Goal: Communication & Community: Answer question/provide support

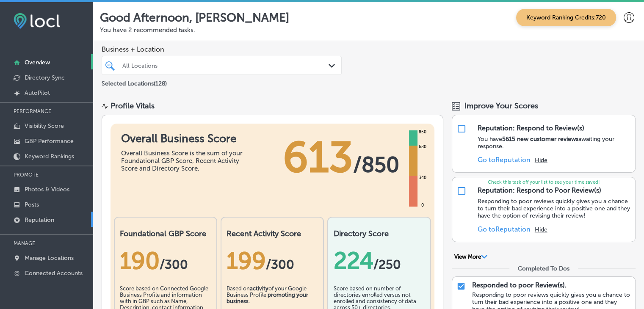
click at [59, 218] on link "Reputation" at bounding box center [46, 219] width 93 height 15
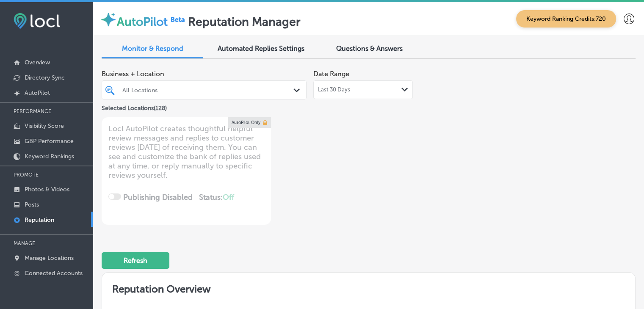
click at [318, 87] on span "Last 30 Days" at bounding box center [334, 89] width 32 height 7
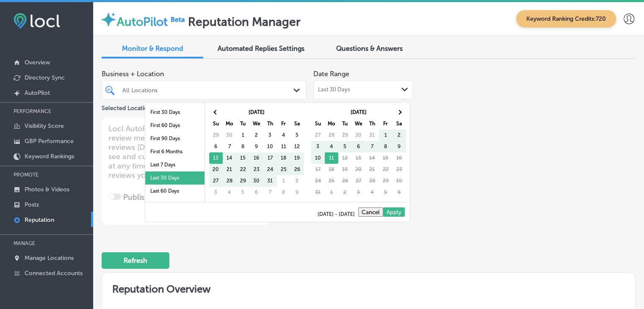
click at [154, 171] on li "Last 30 Days" at bounding box center [174, 177] width 59 height 13
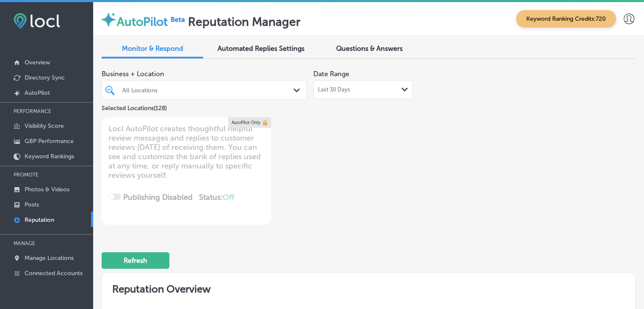
click at [339, 92] on span "Last 30 Days" at bounding box center [334, 89] width 32 height 7
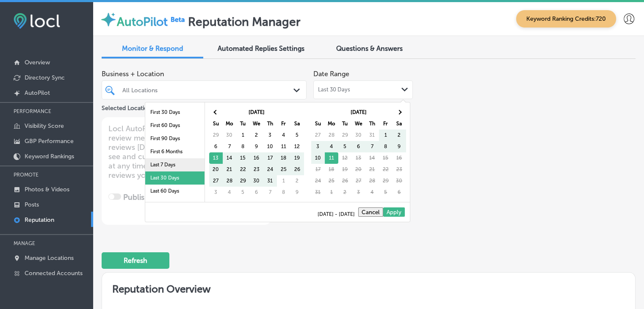
click at [155, 160] on li "Last 7 Days" at bounding box center [174, 164] width 59 height 13
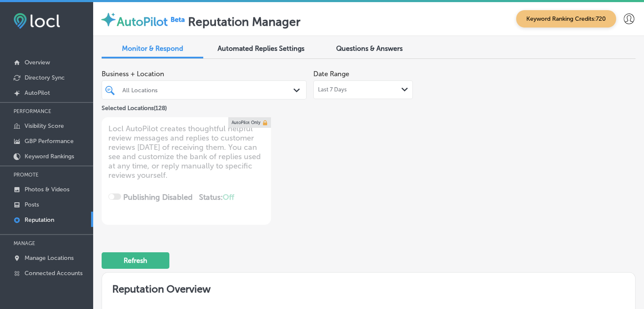
click at [293, 261] on div "Refresh" at bounding box center [369, 257] width 534 height 44
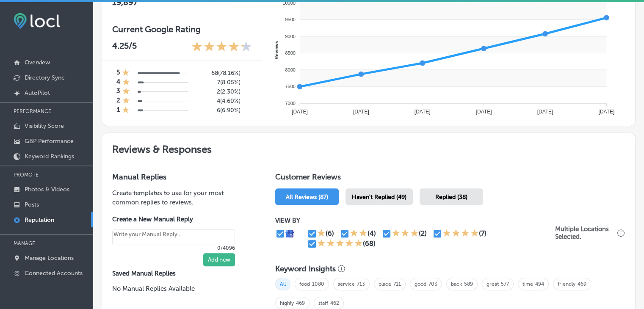
click at [377, 195] on span "Haven't Replied (49)" at bounding box center [379, 196] width 55 height 7
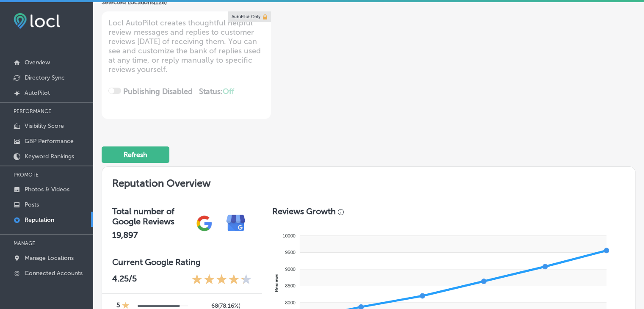
type textarea "x"
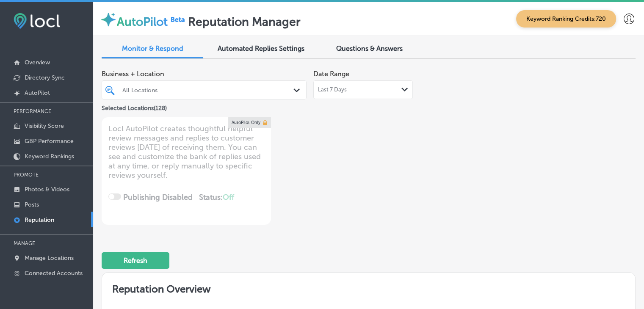
drag, startPoint x: 138, startPoint y: 100, endPoint x: 138, endPoint y: 96, distance: 4.7
click at [138, 98] on div "Business + Location All Locations Path Created with Sketch. Selected Locations …" at bounding box center [204, 89] width 205 height 47
click at [138, 96] on div "All Locations Path Created with Sketch." at bounding box center [204, 89] width 205 height 19
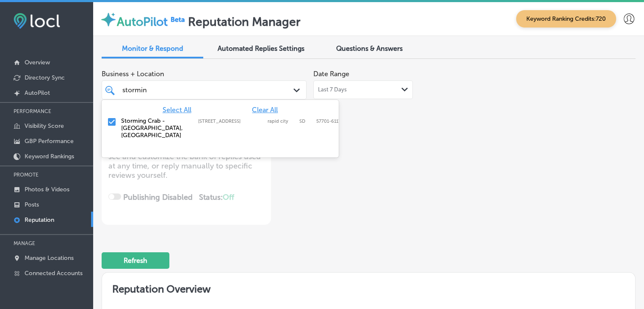
type input "storming"
click at [133, 120] on label "Storming Crab - [GEOGRAPHIC_DATA], [GEOGRAPHIC_DATA]" at bounding box center [155, 128] width 69 height 22
type textarea "x"
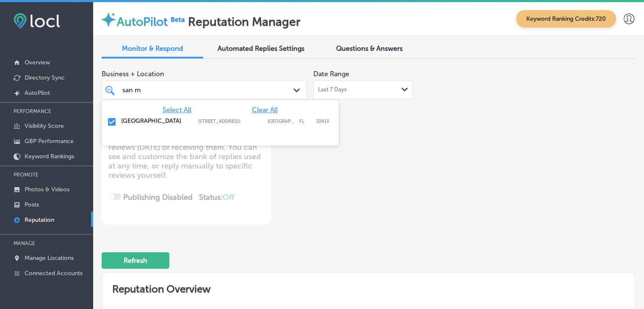
type input "san ma"
click at [138, 145] on div at bounding box center [220, 139] width 237 height 14
click at [137, 136] on div "Select All Clear All [GEOGRAPHIC_DATA] [STREET_ADDRESS] [STREET_ADDRESS]" at bounding box center [220, 123] width 237 height 46
click at [139, 124] on label "[GEOGRAPHIC_DATA]" at bounding box center [155, 120] width 69 height 7
type textarea "x"
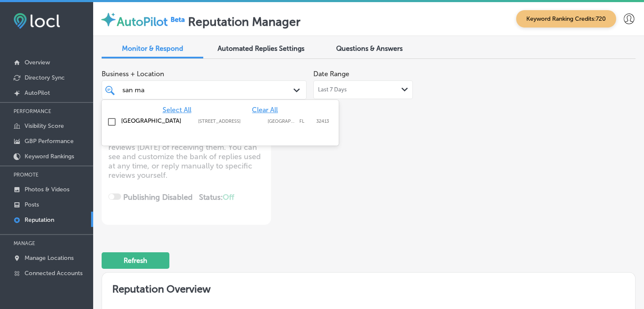
type input "san ma"
click at [189, 66] on div "Business + Location option [STREET_ADDRESS] option [STREET_ADDRESS]. 2 results …" at bounding box center [204, 83] width 205 height 34
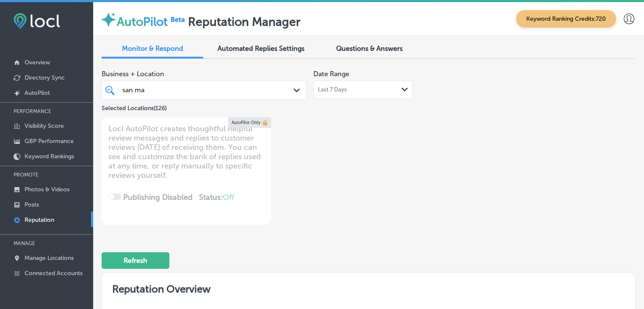
type textarea "x"
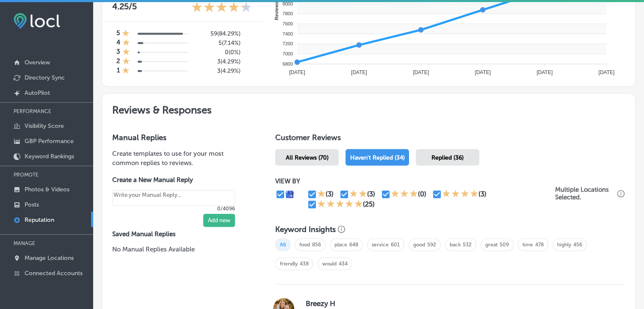
scroll to position [423, 0]
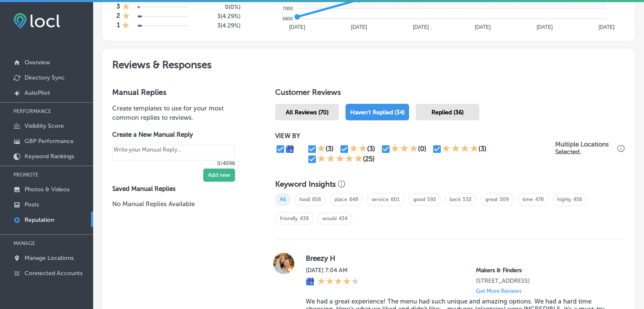
click at [309, 155] on input "checkbox" at bounding box center [312, 159] width 10 height 10
checkbox input "false"
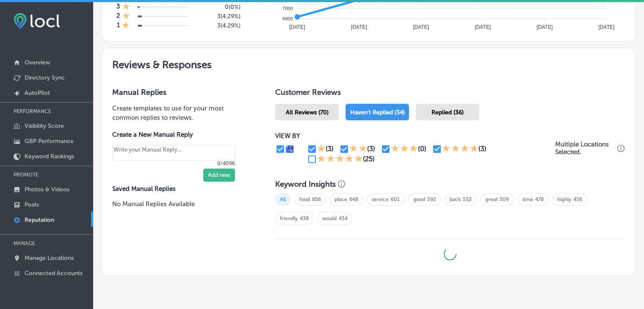
click at [442, 144] on icon at bounding box center [446, 148] width 8 height 8
click at [439, 153] on div "(3) (3) (0) (3) (25)" at bounding box center [431, 154] width 248 height 20
type textarea "x"
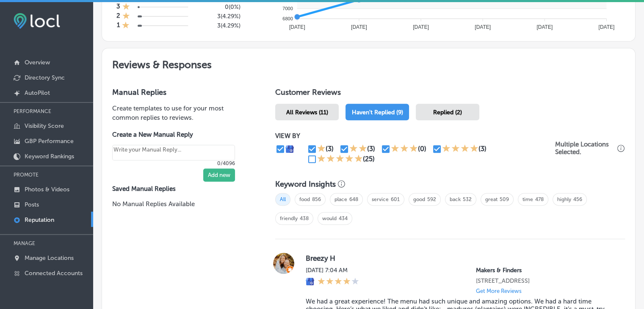
click at [437, 149] on input "checkbox" at bounding box center [437, 149] width 10 height 10
checkbox input "false"
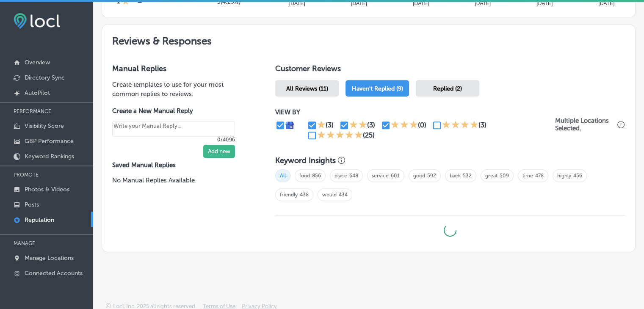
scroll to position [448, 0]
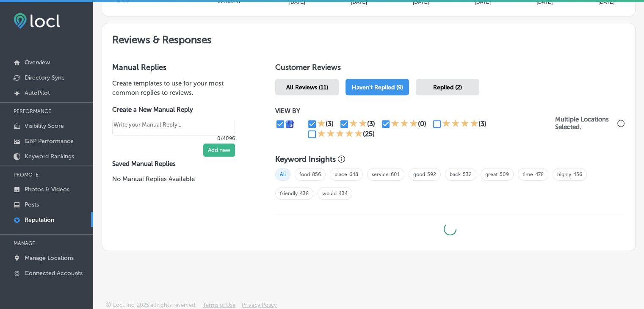
type textarea "x"
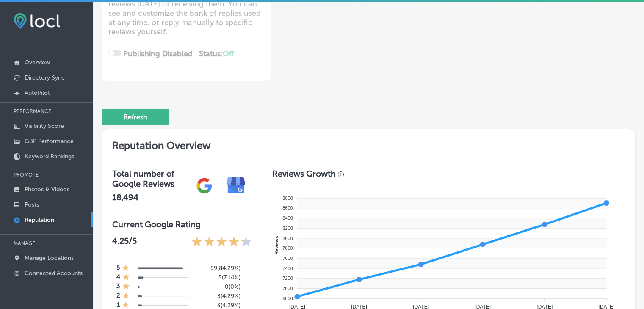
scroll to position [69, 0]
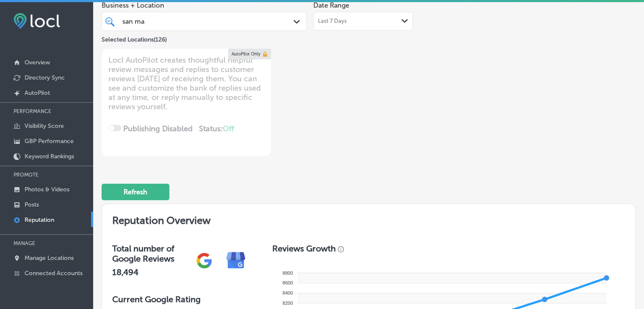
click at [174, 22] on div "[GEOGRAPHIC_DATA]" at bounding box center [195, 21] width 149 height 11
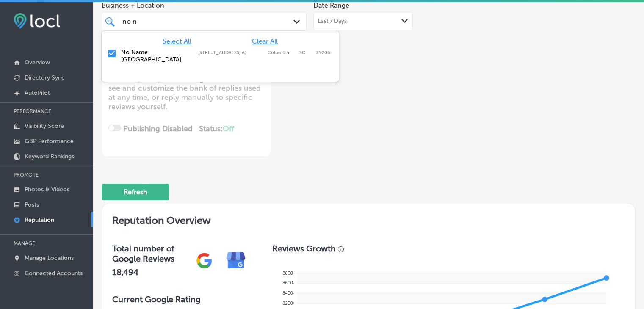
type input "no nam"
click at [286, 56] on div "No Name [GEOGRAPHIC_DATA] [STREET_ADDRESS] A;, Columbia, SC, 29206 [STREET_ADDR…" at bounding box center [206, 56] width 171 height 14
type textarea "x"
type input "no nam"
click at [565, 63] on div "Business + Location option [STREET_ADDRESS] A; , deselected. option [STREET_ADD…" at bounding box center [369, 76] width 534 height 159
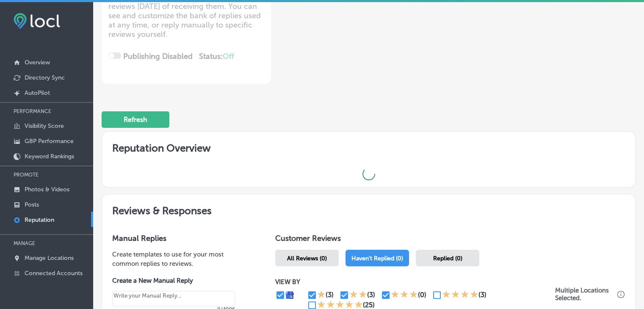
scroll to position [272, 0]
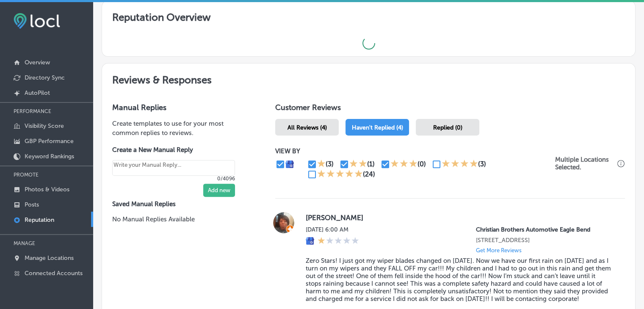
type textarea "x"
